Goal: Information Seeking & Learning: Learn about a topic

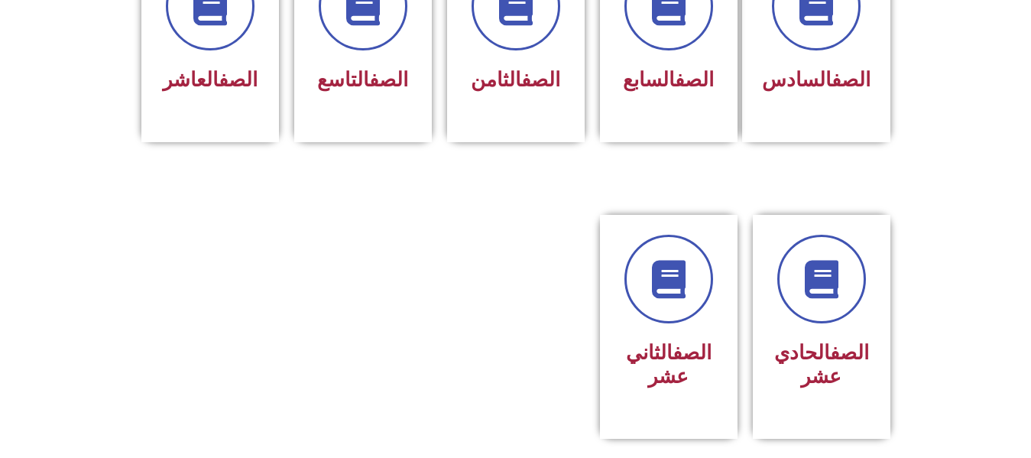
scroll to position [733, 0]
click at [830, 341] on link "الصف" at bounding box center [849, 352] width 39 height 23
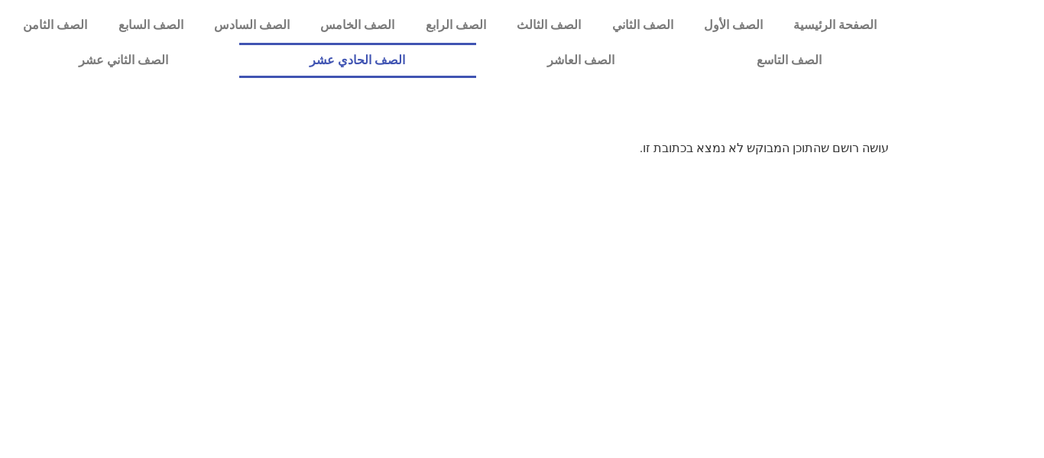
click at [477, 64] on link "الصف الحادي عشر" at bounding box center [358, 60] width 238 height 35
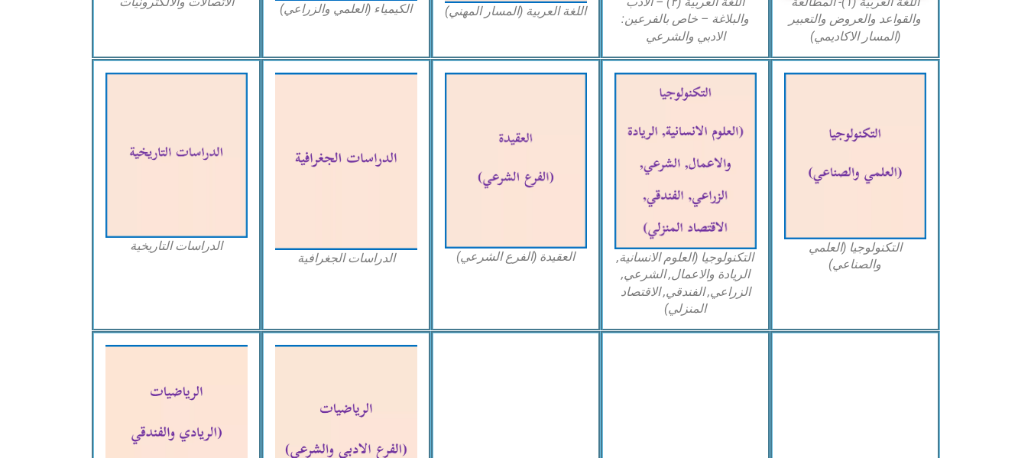
scroll to position [717, 0]
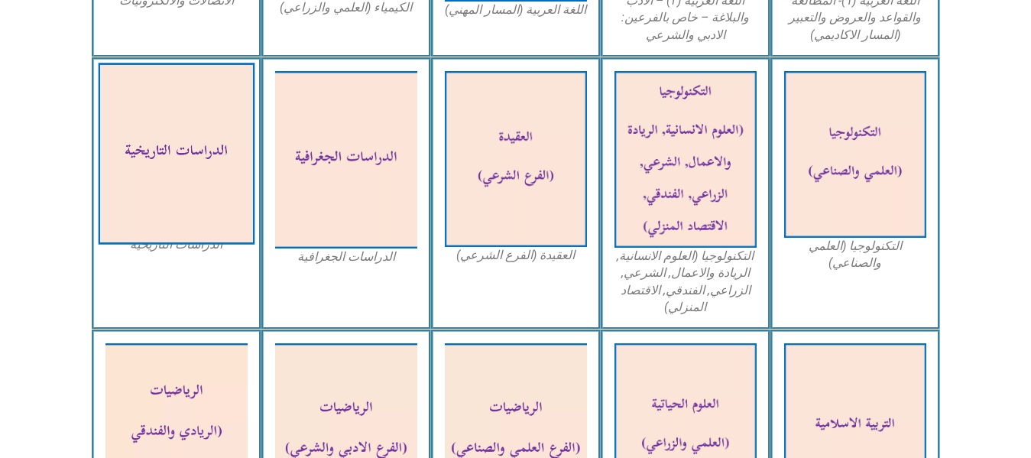
click at [164, 181] on img at bounding box center [176, 154] width 157 height 182
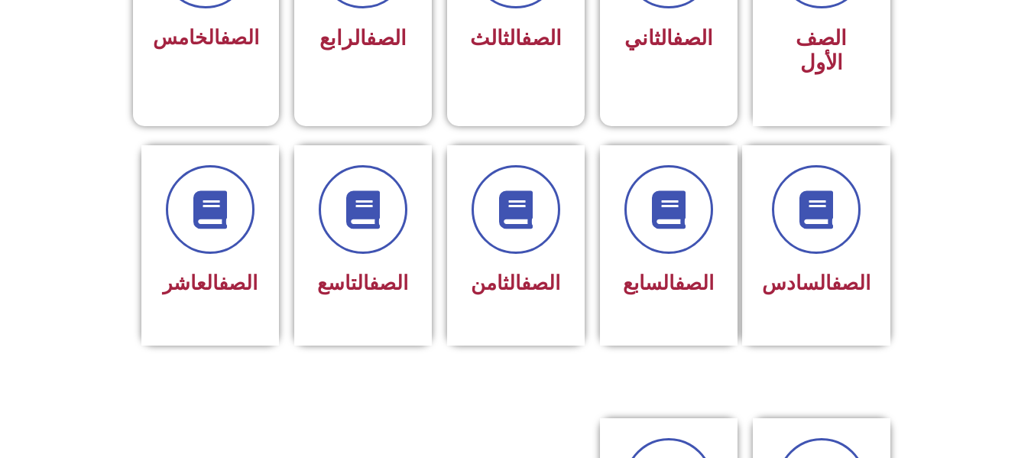
scroll to position [564, 0]
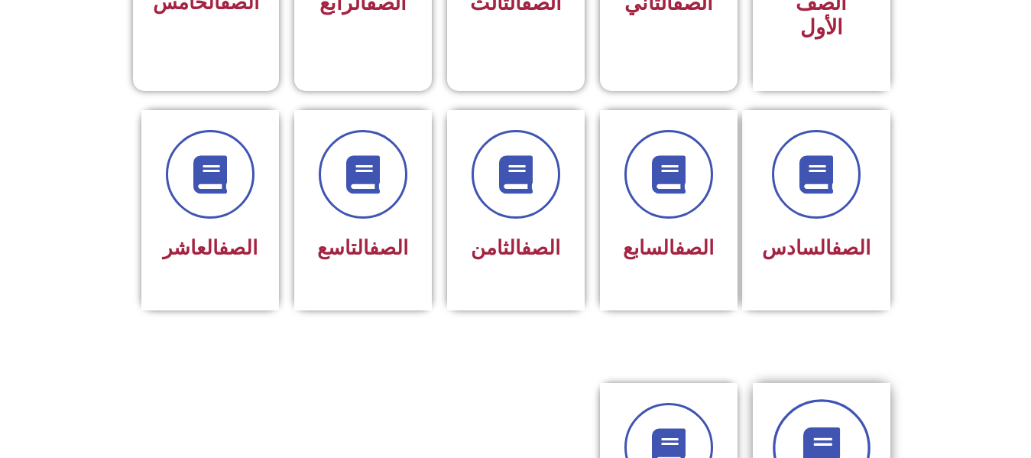
click at [799, 403] on link at bounding box center [821, 448] width 98 height 98
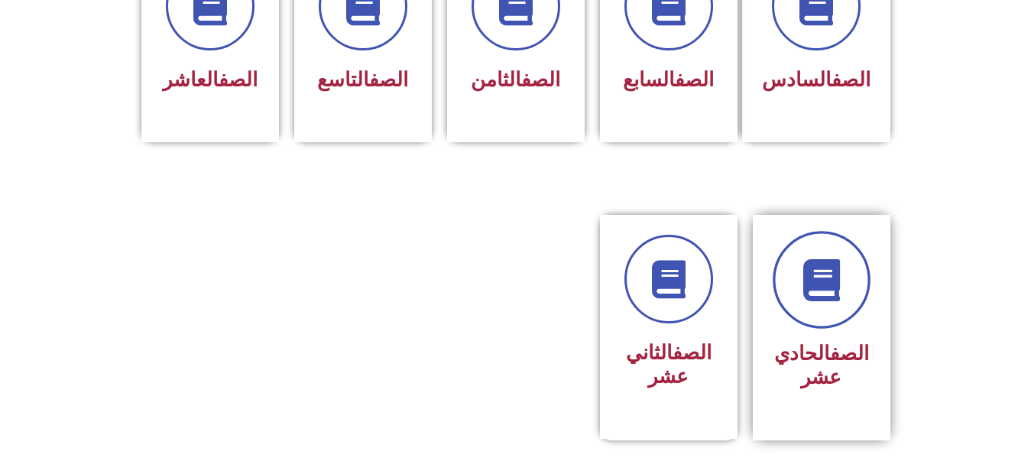
scroll to position [734, 0]
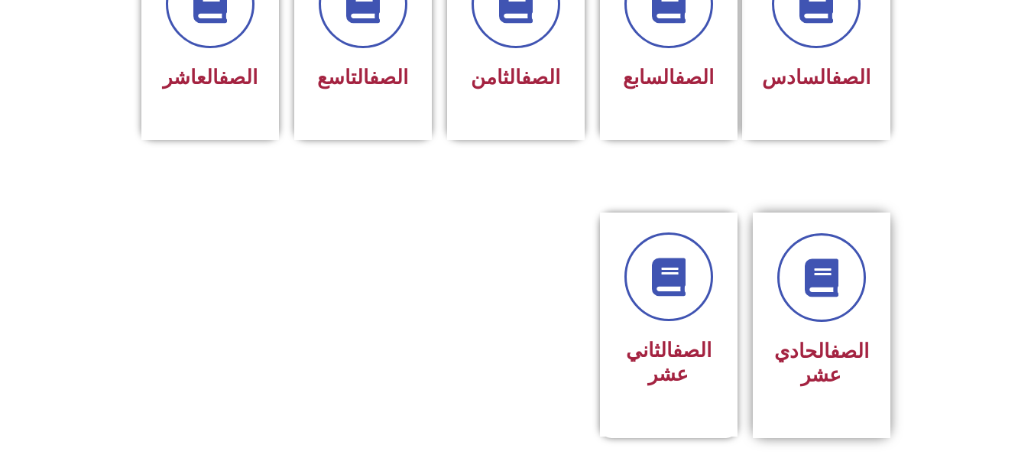
click at [830, 339] on link "الصف" at bounding box center [849, 350] width 39 height 23
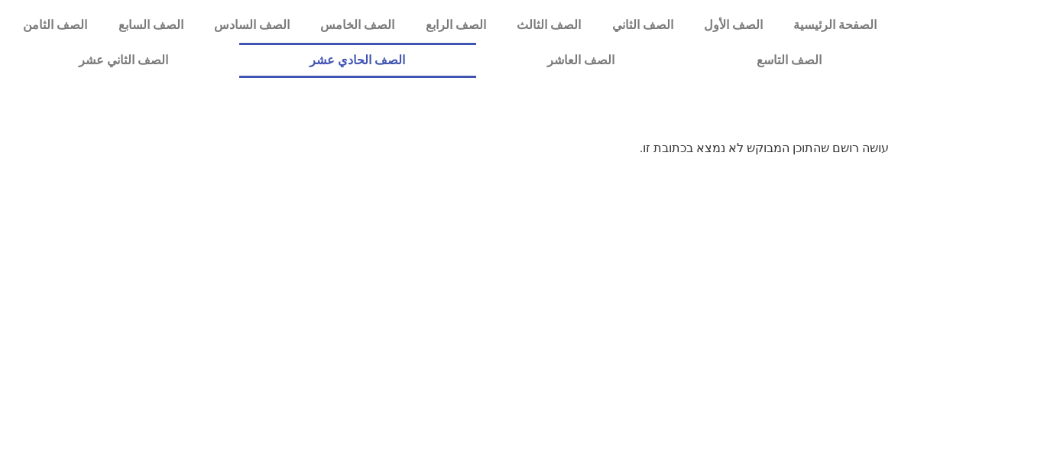
click at [477, 59] on link "الصف الحادي عشر" at bounding box center [358, 60] width 238 height 35
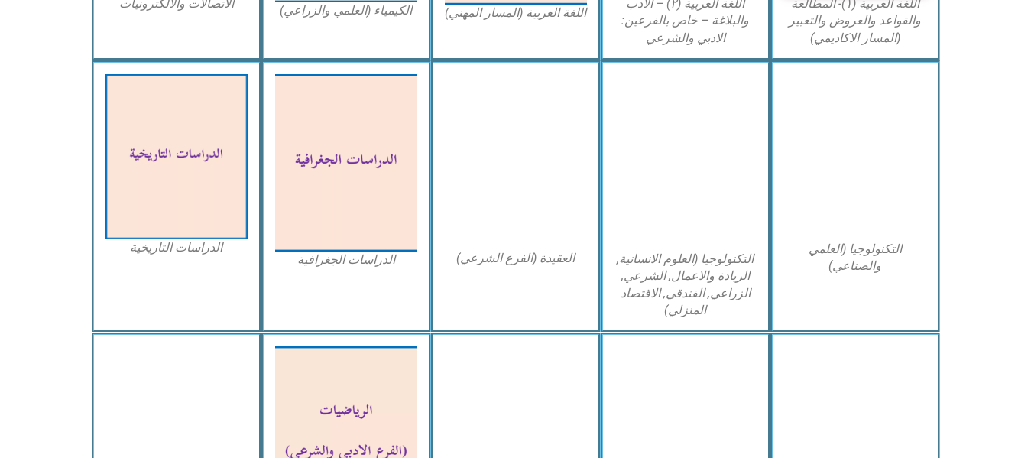
scroll to position [712, 0]
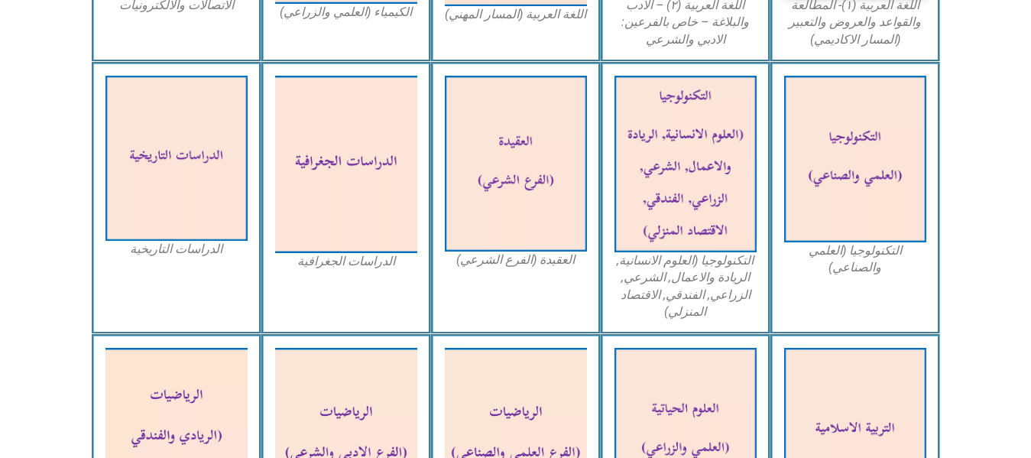
click at [165, 170] on img at bounding box center [176, 158] width 142 height 165
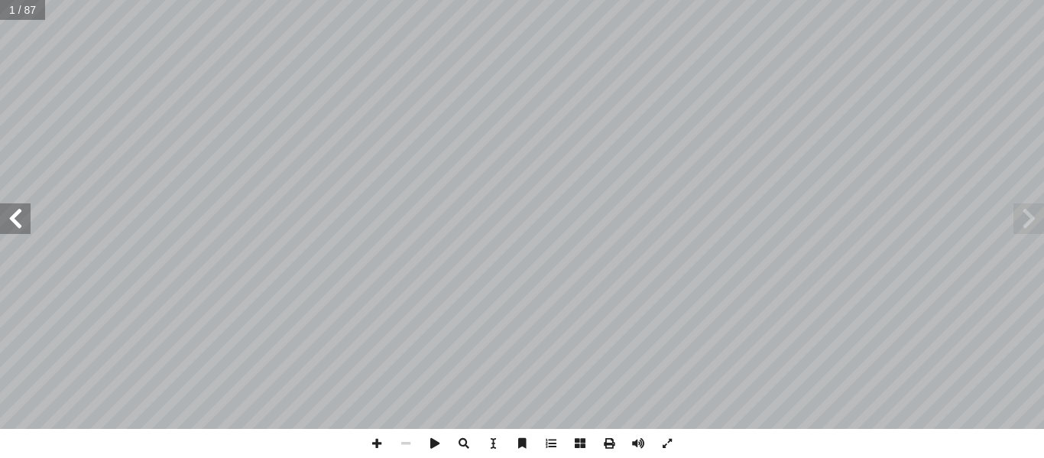
click at [30, 222] on span at bounding box center [15, 218] width 31 height 31
click at [21, 220] on span at bounding box center [15, 218] width 31 height 31
click at [22, 214] on span at bounding box center [15, 218] width 31 height 31
click at [26, 212] on span at bounding box center [15, 218] width 31 height 31
click at [19, 208] on span at bounding box center [15, 218] width 31 height 31
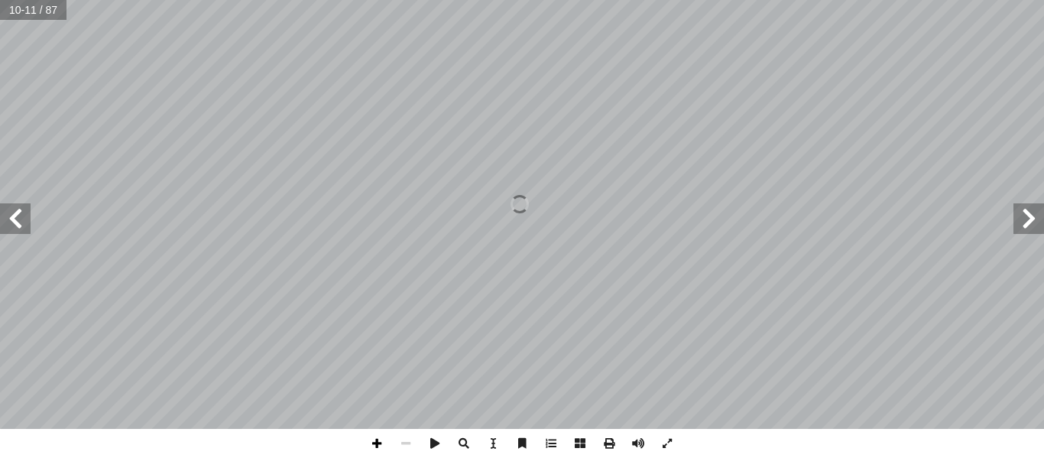
click at [376, 450] on span at bounding box center [376, 443] width 29 height 29
click at [30, 223] on span at bounding box center [15, 218] width 31 height 31
click at [28, 215] on span at bounding box center [15, 218] width 31 height 31
click at [29, 211] on span at bounding box center [15, 218] width 31 height 31
click at [28, 209] on span at bounding box center [15, 218] width 31 height 31
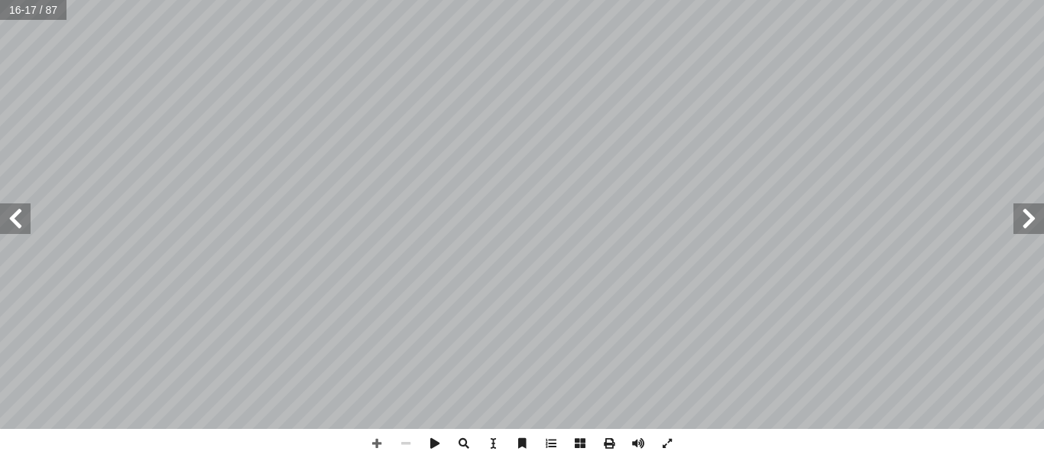
click at [28, 212] on span at bounding box center [15, 218] width 31 height 31
click at [30, 214] on span at bounding box center [15, 218] width 31 height 31
click at [1015, 221] on span at bounding box center [1028, 218] width 31 height 31
click at [27, 218] on span at bounding box center [15, 218] width 31 height 31
click at [18, 213] on span at bounding box center [15, 218] width 31 height 31
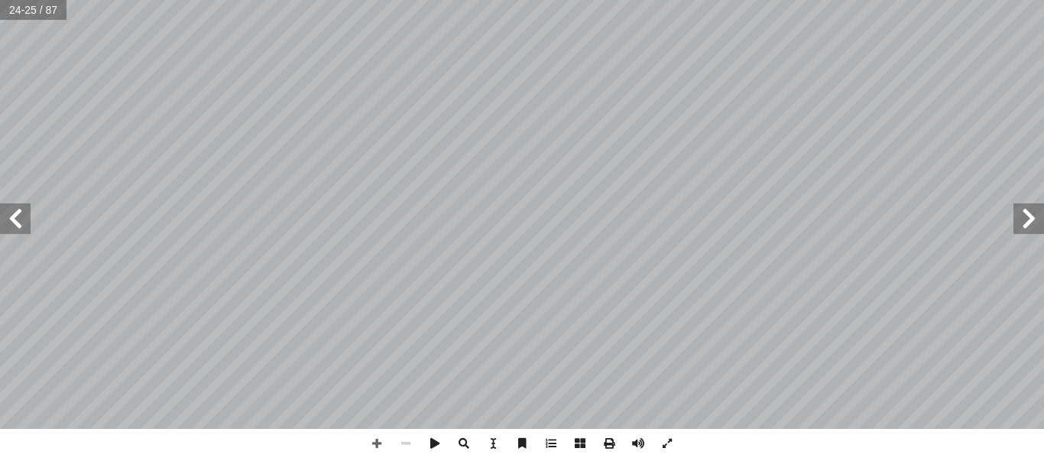
click at [23, 213] on span at bounding box center [15, 218] width 31 height 31
click at [27, 212] on span at bounding box center [15, 218] width 31 height 31
click at [23, 212] on span at bounding box center [15, 218] width 31 height 31
click at [1020, 222] on span at bounding box center [1028, 218] width 31 height 31
click at [1025, 219] on span at bounding box center [1028, 218] width 31 height 31
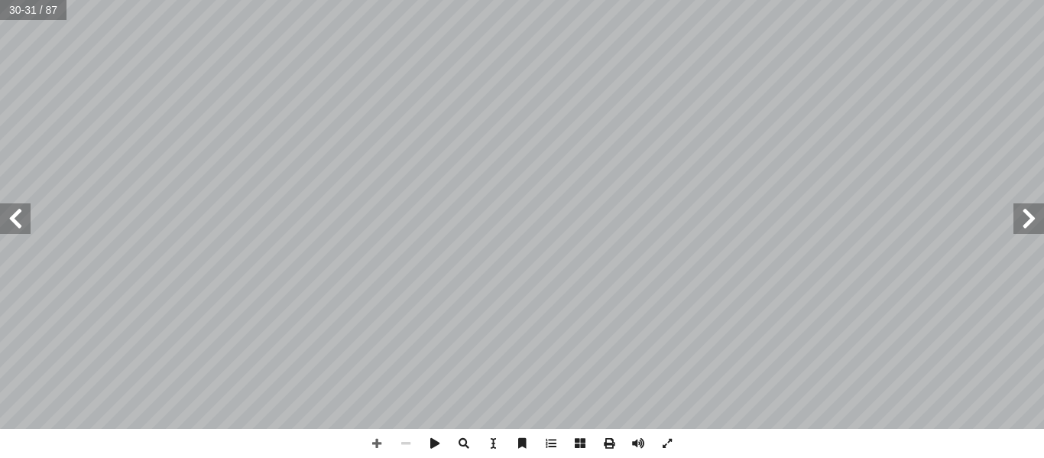
click at [28, 215] on span at bounding box center [15, 218] width 31 height 31
click at [29, 218] on span at bounding box center [15, 218] width 31 height 31
click at [21, 216] on span at bounding box center [15, 218] width 31 height 31
click at [23, 215] on span at bounding box center [15, 218] width 31 height 31
click at [22, 214] on span at bounding box center [15, 218] width 31 height 31
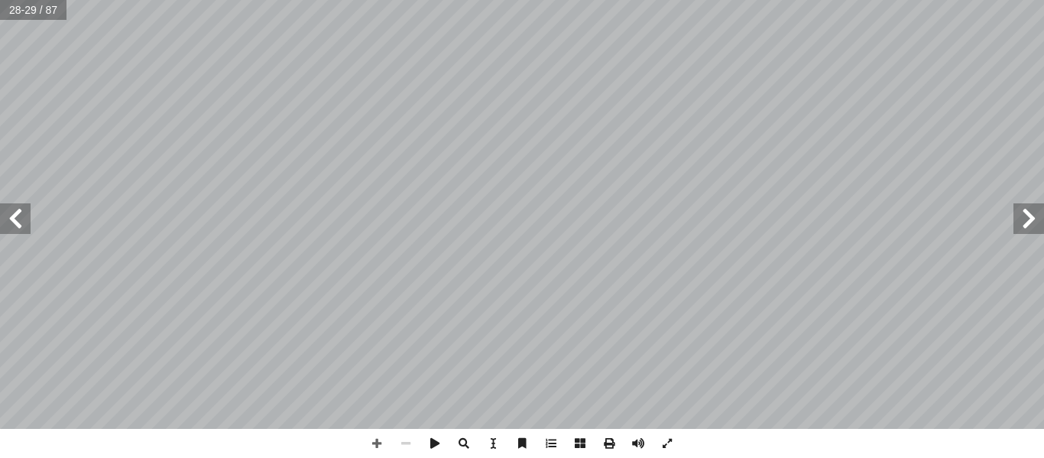
click at [18, 214] on span at bounding box center [15, 218] width 31 height 31
click at [21, 212] on span at bounding box center [15, 218] width 31 height 31
click at [27, 216] on span at bounding box center [15, 218] width 31 height 31
click at [26, 217] on span at bounding box center [15, 218] width 31 height 31
click at [26, 219] on span at bounding box center [15, 218] width 31 height 31
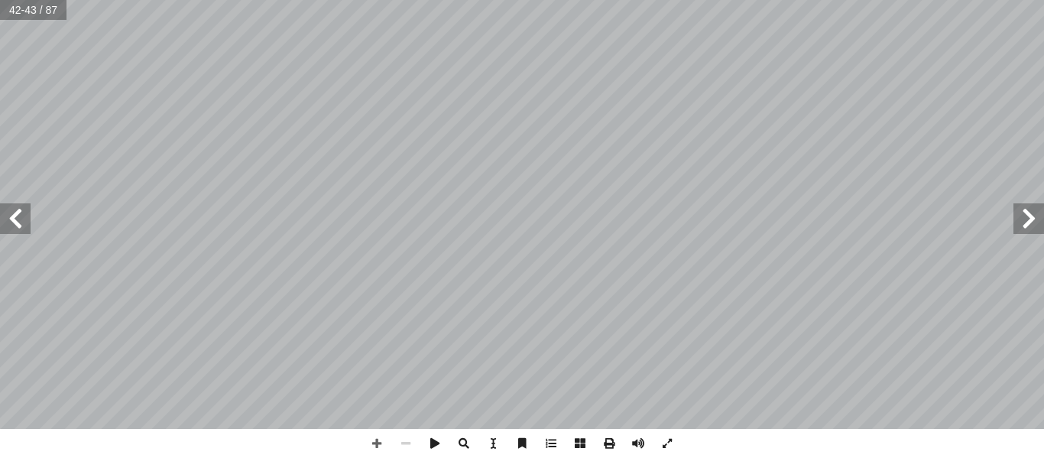
click at [27, 221] on span at bounding box center [15, 218] width 31 height 31
click at [1014, 226] on span at bounding box center [1028, 218] width 31 height 31
click at [1018, 225] on span at bounding box center [1028, 218] width 31 height 31
click at [1025, 223] on span at bounding box center [1028, 218] width 31 height 31
click at [1024, 223] on span at bounding box center [1028, 218] width 31 height 31
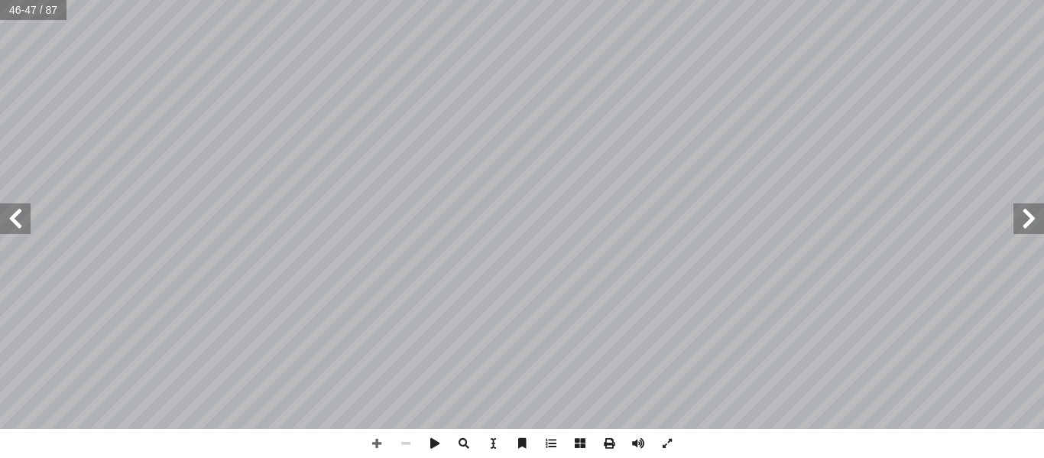
click at [1025, 222] on span at bounding box center [1028, 218] width 31 height 31
click at [1025, 221] on span at bounding box center [1028, 218] width 31 height 31
click at [1024, 221] on span at bounding box center [1028, 218] width 31 height 31
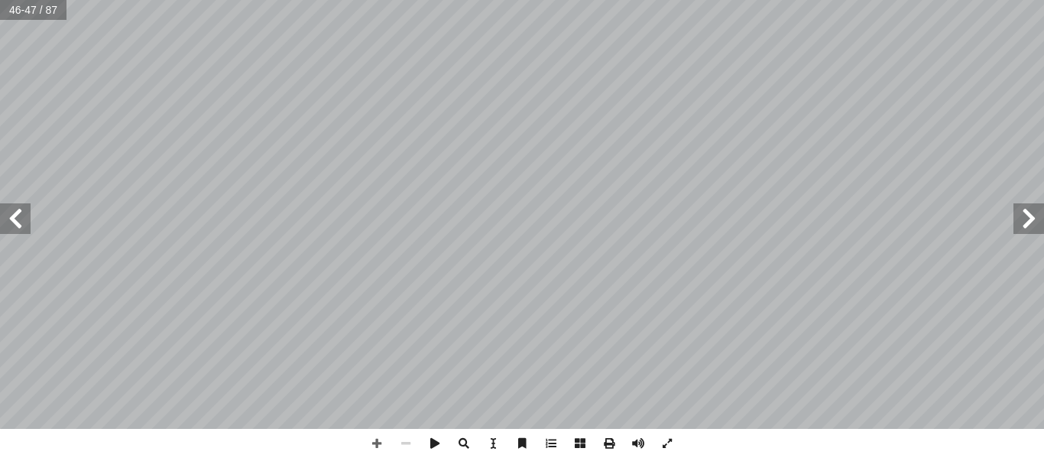
click at [1025, 220] on span at bounding box center [1028, 218] width 31 height 31
click at [1029, 218] on span at bounding box center [1028, 218] width 31 height 31
click at [1031, 215] on span at bounding box center [1028, 218] width 31 height 31
click at [1028, 218] on span at bounding box center [1028, 218] width 31 height 31
click at [1025, 219] on span at bounding box center [1028, 218] width 31 height 31
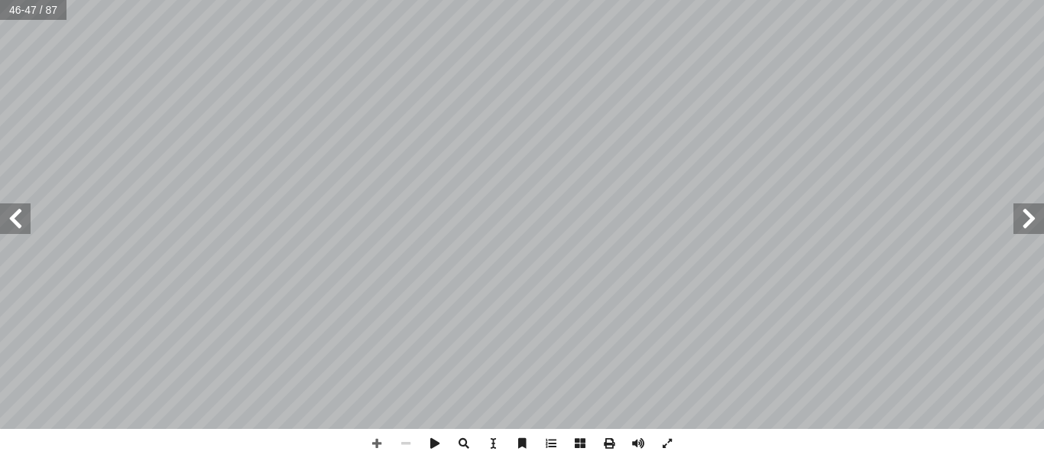
click at [1023, 218] on span at bounding box center [1028, 218] width 31 height 31
click at [1024, 219] on span at bounding box center [1028, 218] width 31 height 31
click at [1025, 218] on span at bounding box center [1028, 218] width 31 height 31
click at [1021, 220] on span at bounding box center [1028, 218] width 31 height 31
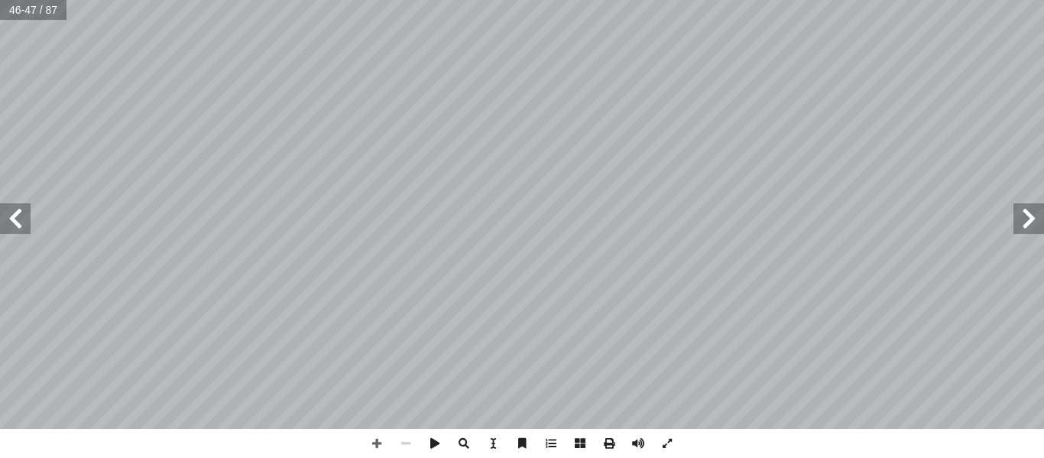
click at [1024, 216] on span at bounding box center [1028, 218] width 31 height 31
click at [1021, 216] on span at bounding box center [1028, 218] width 31 height 31
click at [1019, 216] on span at bounding box center [1028, 218] width 31 height 31
click at [1019, 218] on span at bounding box center [1028, 218] width 31 height 31
click at [1018, 219] on span at bounding box center [1028, 218] width 31 height 31
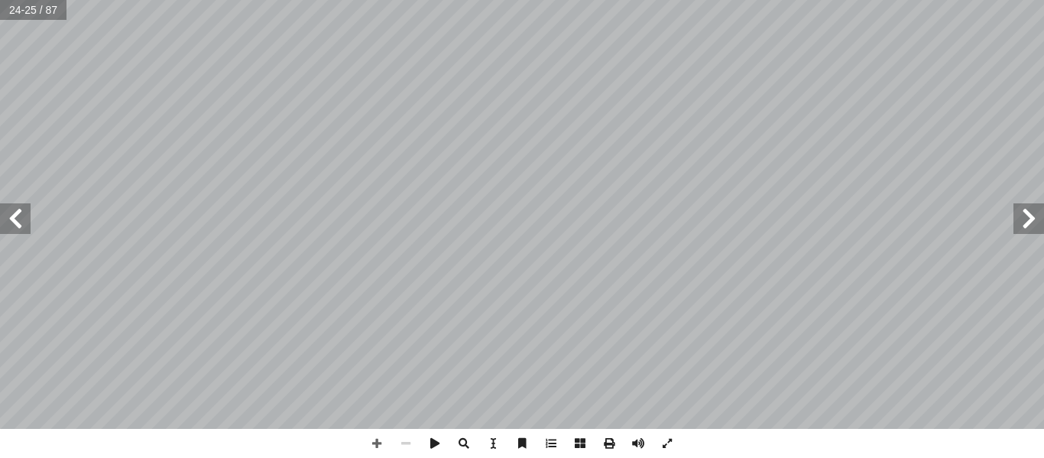
click at [1016, 220] on span at bounding box center [1028, 218] width 31 height 31
click at [1015, 221] on span at bounding box center [1028, 218] width 31 height 31
click at [1015, 223] on span at bounding box center [1028, 218] width 31 height 31
click at [1016, 223] on span at bounding box center [1028, 218] width 31 height 31
click at [1015, 222] on span at bounding box center [1028, 218] width 31 height 31
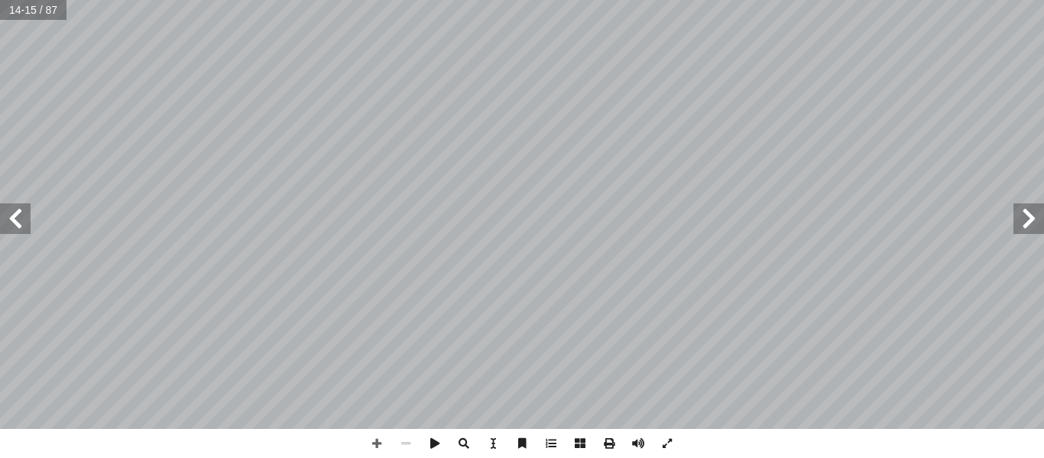
click at [1016, 220] on span at bounding box center [1028, 218] width 31 height 31
click at [26, 222] on span at bounding box center [15, 218] width 31 height 31
click at [24, 219] on span at bounding box center [15, 218] width 31 height 31
click at [17, 215] on span at bounding box center [15, 218] width 31 height 31
click at [15, 213] on span at bounding box center [15, 218] width 31 height 31
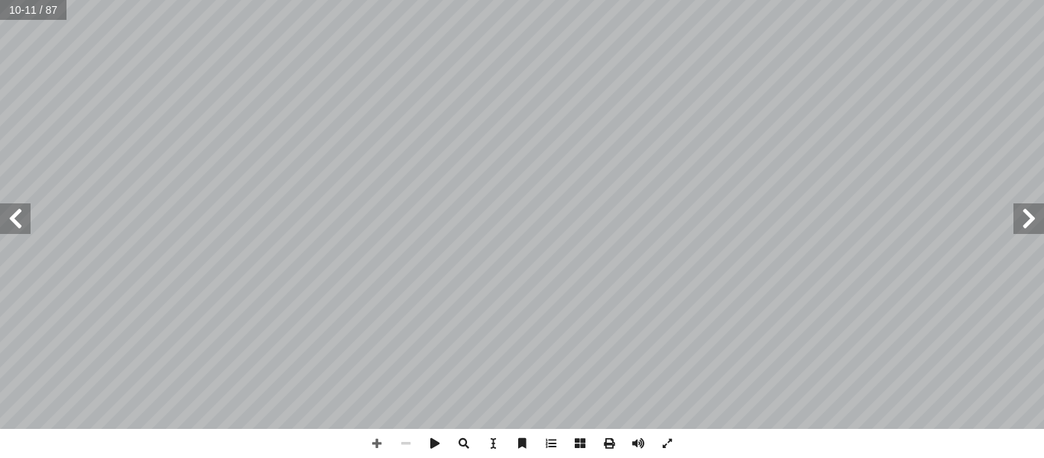
click at [18, 213] on span at bounding box center [15, 218] width 31 height 31
click at [17, 212] on span at bounding box center [15, 218] width 31 height 31
click at [1016, 220] on span at bounding box center [1028, 218] width 31 height 31
click at [1021, 218] on span at bounding box center [1028, 218] width 31 height 31
click at [15, 222] on span at bounding box center [15, 218] width 31 height 31
